Goal: Transaction & Acquisition: Purchase product/service

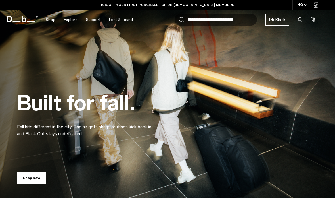
click at [297, 1] on div "NO" at bounding box center [303, 5] width 20 height 10
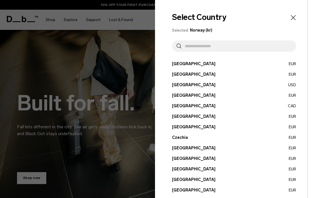
click at [292, 21] on icon "Close" at bounding box center [294, 18] width 8 height 8
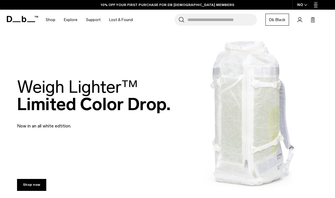
click at [308, 8] on div "NO" at bounding box center [303, 5] width 20 height 10
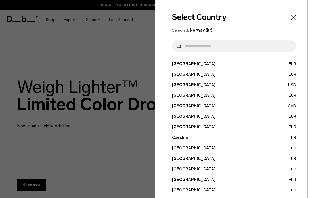
click at [250, 45] on input "text" at bounding box center [237, 45] width 110 height 11
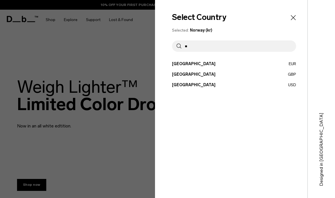
type input "**"
click at [215, 84] on button "United States USD" at bounding box center [234, 85] width 124 height 6
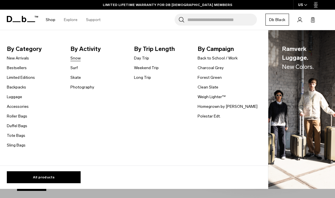
click at [80, 57] on link "Snow" at bounding box center [76, 58] width 10 height 6
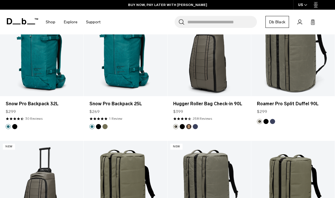
scroll to position [1235, 0]
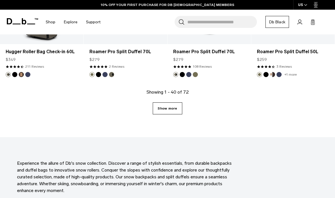
click at [181, 110] on link "Show more" at bounding box center [167, 108] width 29 height 12
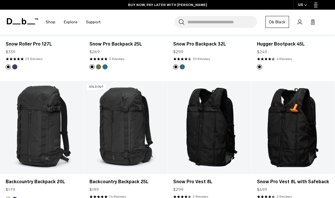
scroll to position [184, 0]
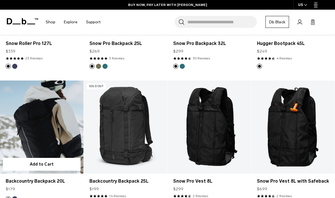
click at [60, 126] on link "Backcountry Backpack 20L" at bounding box center [42, 126] width 84 height 93
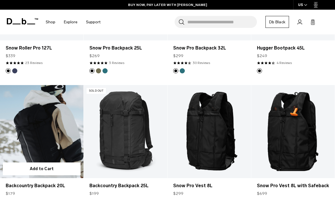
scroll to position [207, 0]
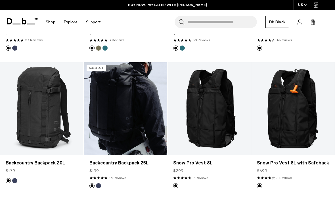
click at [145, 111] on link "Backcountry Backpack 25L" at bounding box center [126, 108] width 84 height 93
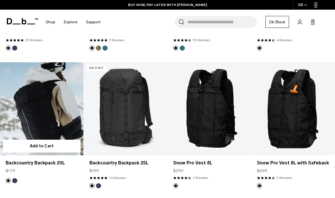
click at [58, 115] on link "Backcountry Backpack 20L" at bounding box center [42, 108] width 84 height 93
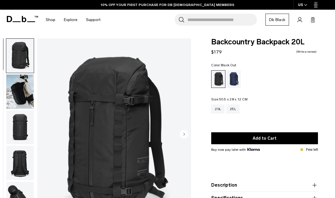
scroll to position [13, 0]
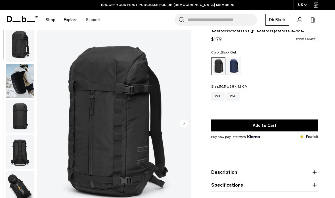
click at [186, 127] on circle "Next slide" at bounding box center [184, 123] width 9 height 9
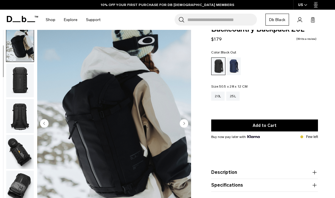
click at [188, 124] on circle "Next slide" at bounding box center [184, 123] width 9 height 9
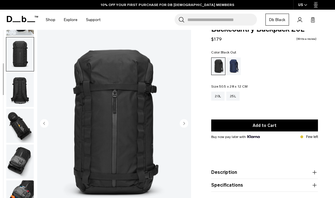
scroll to position [72, 0]
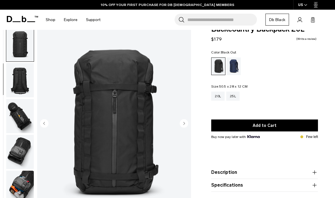
click at [189, 122] on img "3 / 10" at bounding box center [114, 124] width 154 height 192
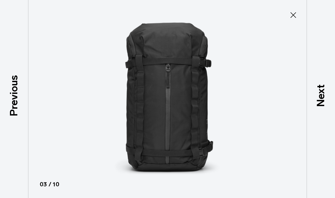
click at [297, 18] on icon at bounding box center [293, 15] width 9 height 9
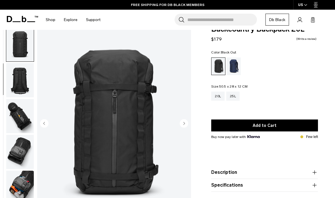
click at [186, 127] on circle "Next slide" at bounding box center [184, 123] width 9 height 9
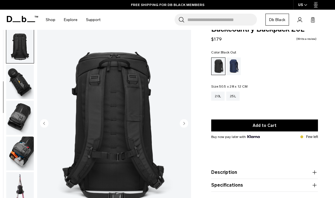
scroll to position [108, 0]
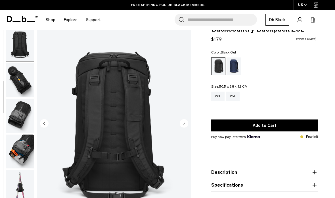
click at [188, 124] on circle "Next slide" at bounding box center [184, 123] width 9 height 9
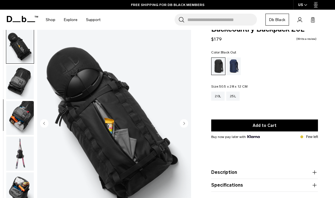
scroll to position [144, 0]
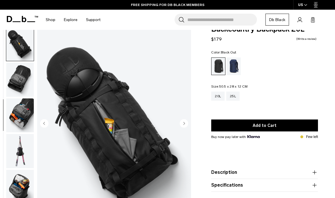
click at [207, 108] on div "Backcountry Backpack 20L $179 0.0 star rating Write a review Color: Black Out O…" at bounding box center [264, 124] width 141 height 197
click at [186, 124] on circle "Next slide" at bounding box center [184, 123] width 9 height 9
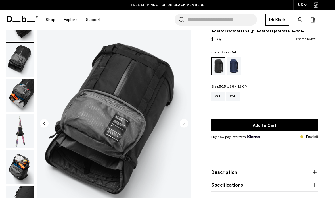
scroll to position [167, 0]
click at [187, 127] on icon "Next slide" at bounding box center [184, 123] width 9 height 9
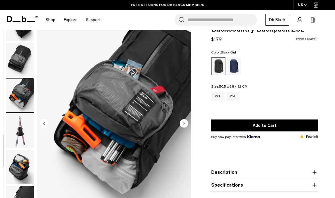
click at [188, 127] on icon "Next slide" at bounding box center [184, 123] width 9 height 9
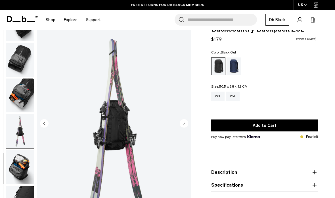
click at [190, 125] on img "8 / 10" at bounding box center [114, 124] width 154 height 192
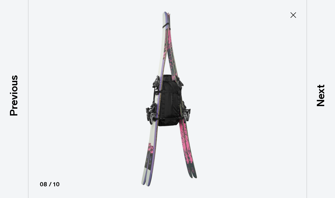
click at [298, 14] on icon at bounding box center [293, 15] width 9 height 9
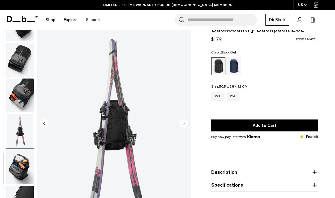
click at [188, 123] on circle "Next slide" at bounding box center [184, 123] width 9 height 9
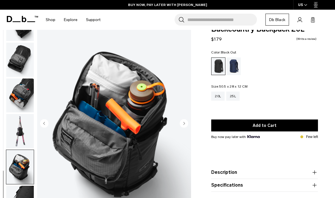
click at [186, 128] on button "Next slide" at bounding box center [184, 124] width 9 height 10
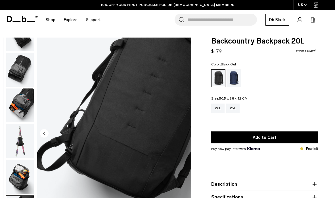
scroll to position [0, 0]
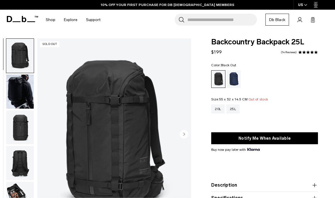
scroll to position [42, 0]
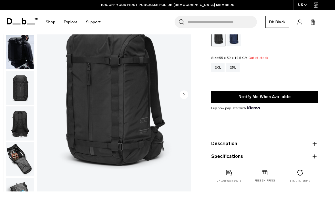
click at [21, 154] on img "button" at bounding box center [20, 159] width 28 height 34
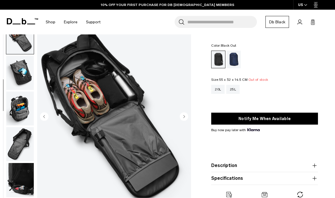
scroll to position [22, 0]
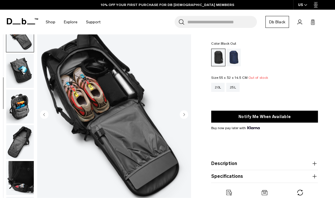
click at [188, 118] on icon "Next slide" at bounding box center [184, 114] width 9 height 9
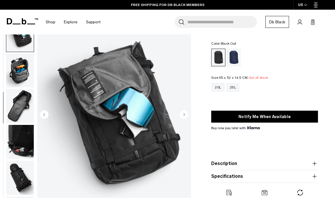
click at [188, 113] on circle "Next slide" at bounding box center [184, 114] width 9 height 9
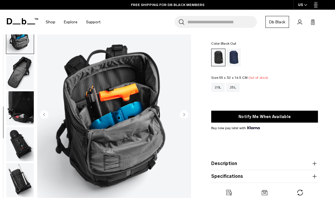
scroll to position [216, 0]
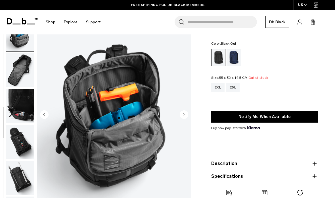
click at [188, 112] on circle "Next slide" at bounding box center [184, 114] width 9 height 9
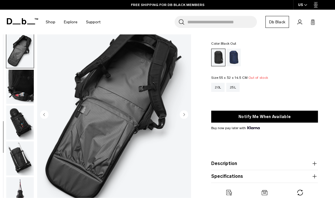
scroll to position [239, 0]
click at [189, 116] on img "8 / 12" at bounding box center [114, 115] width 154 height 192
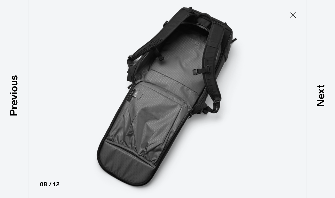
click at [296, 15] on icon at bounding box center [293, 15] width 9 height 9
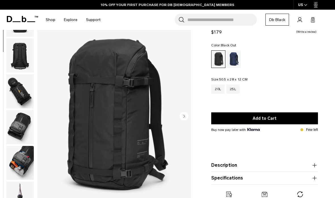
scroll to position [90, 0]
click at [22, 157] on img "button" at bounding box center [20, 163] width 28 height 34
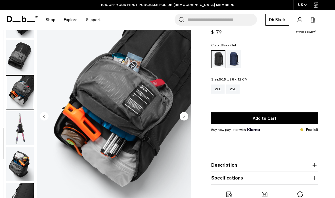
scroll to position [167, 0]
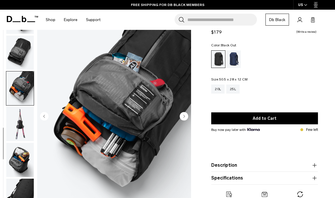
click at [21, 161] on img "button" at bounding box center [20, 160] width 28 height 34
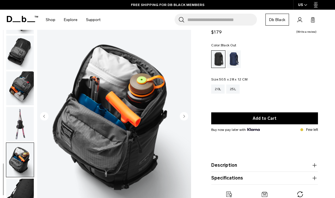
click at [22, 85] on img "button" at bounding box center [20, 88] width 28 height 34
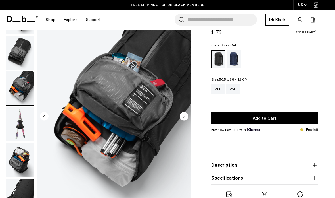
click at [23, 50] on img "button" at bounding box center [20, 53] width 28 height 34
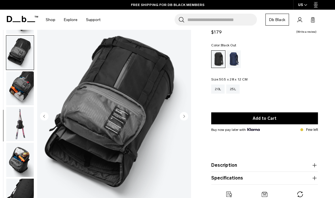
click at [26, 84] on img "button" at bounding box center [20, 88] width 28 height 34
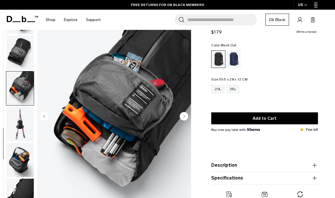
click at [18, 162] on img "button" at bounding box center [20, 160] width 28 height 34
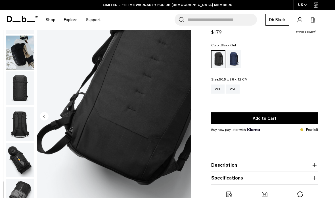
scroll to position [20, 0]
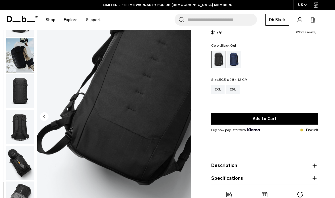
click at [22, 55] on img "button" at bounding box center [20, 55] width 28 height 34
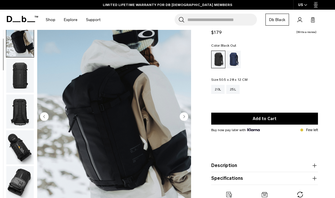
scroll to position [36, 0]
